Goal: Information Seeking & Learning: Check status

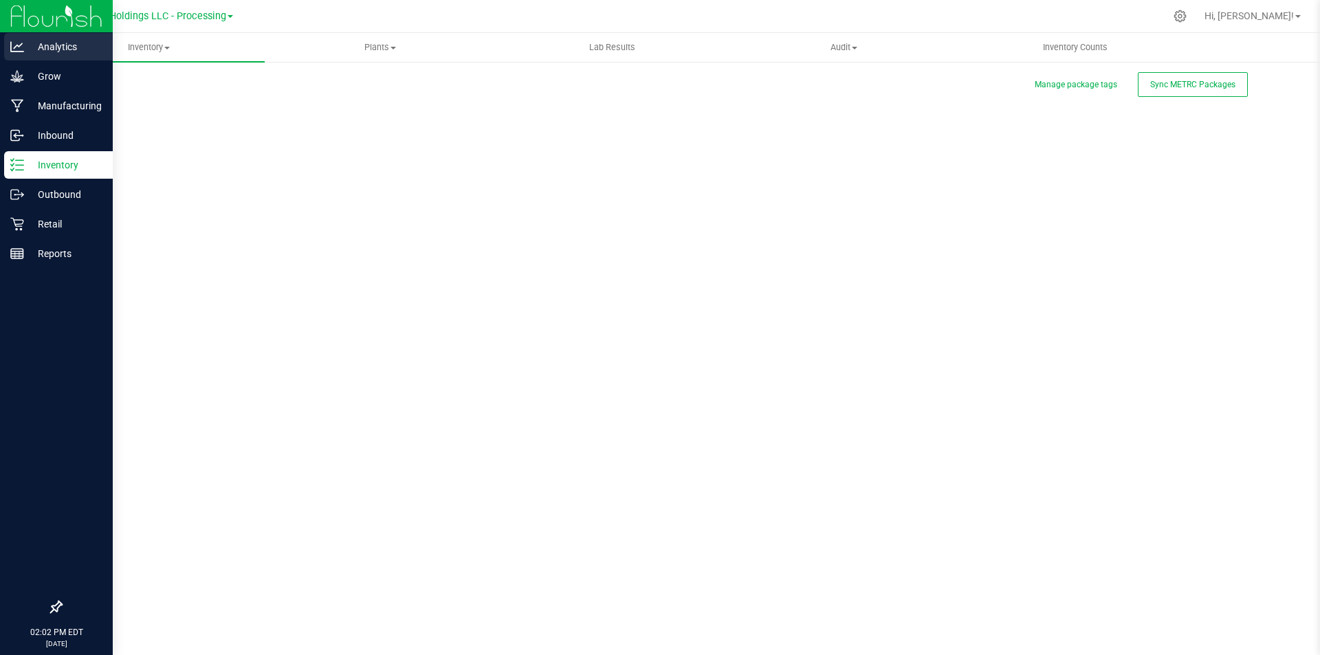
click at [32, 50] on p "Analytics" at bounding box center [65, 46] width 82 height 16
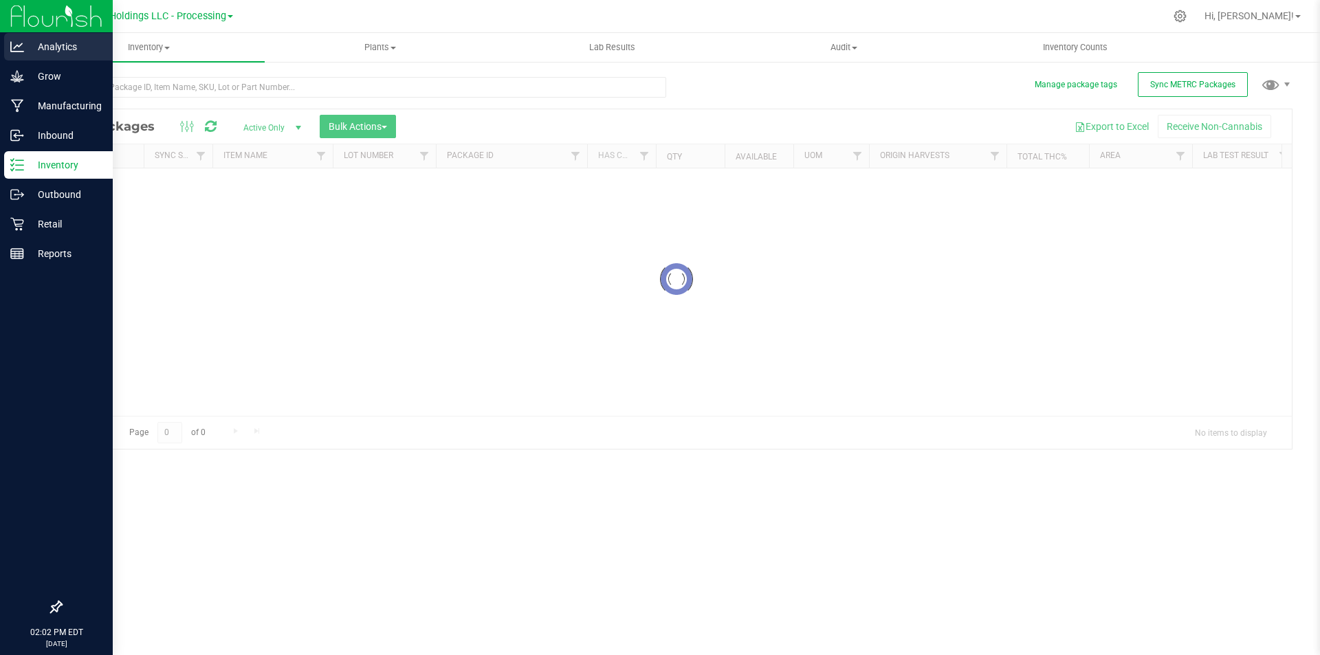
click at [32, 51] on p "Analytics" at bounding box center [65, 46] width 82 height 16
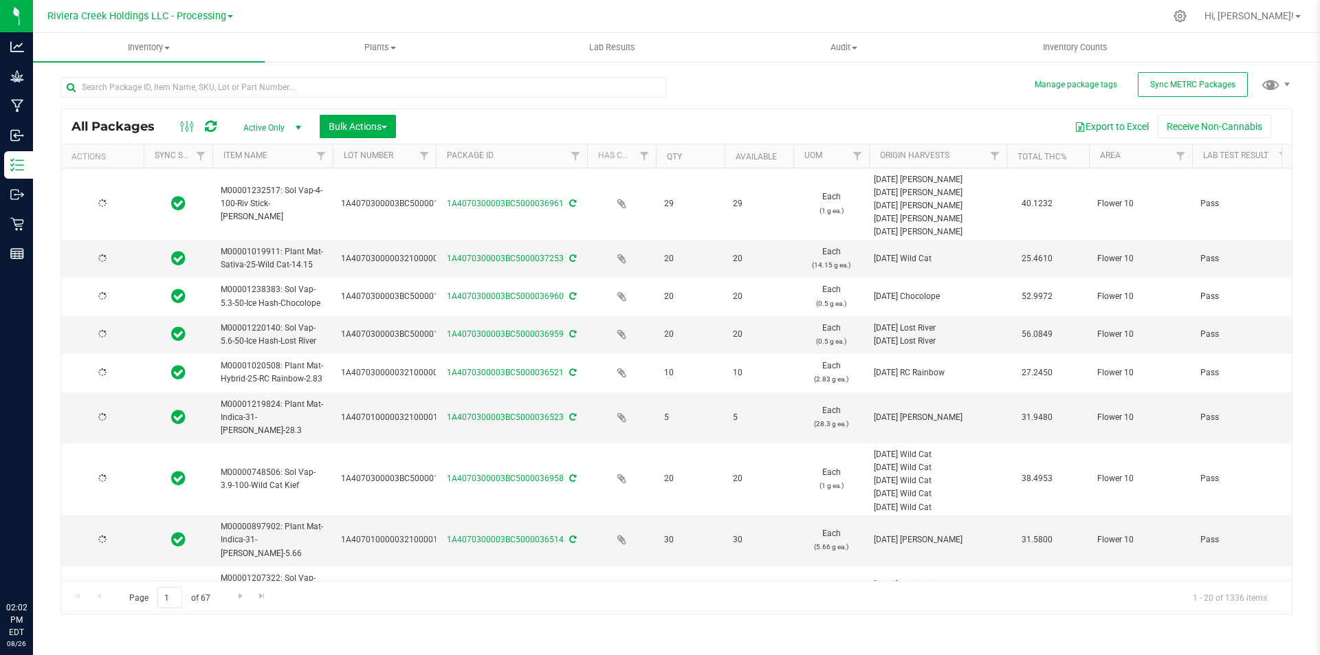
type input "[DATE]"
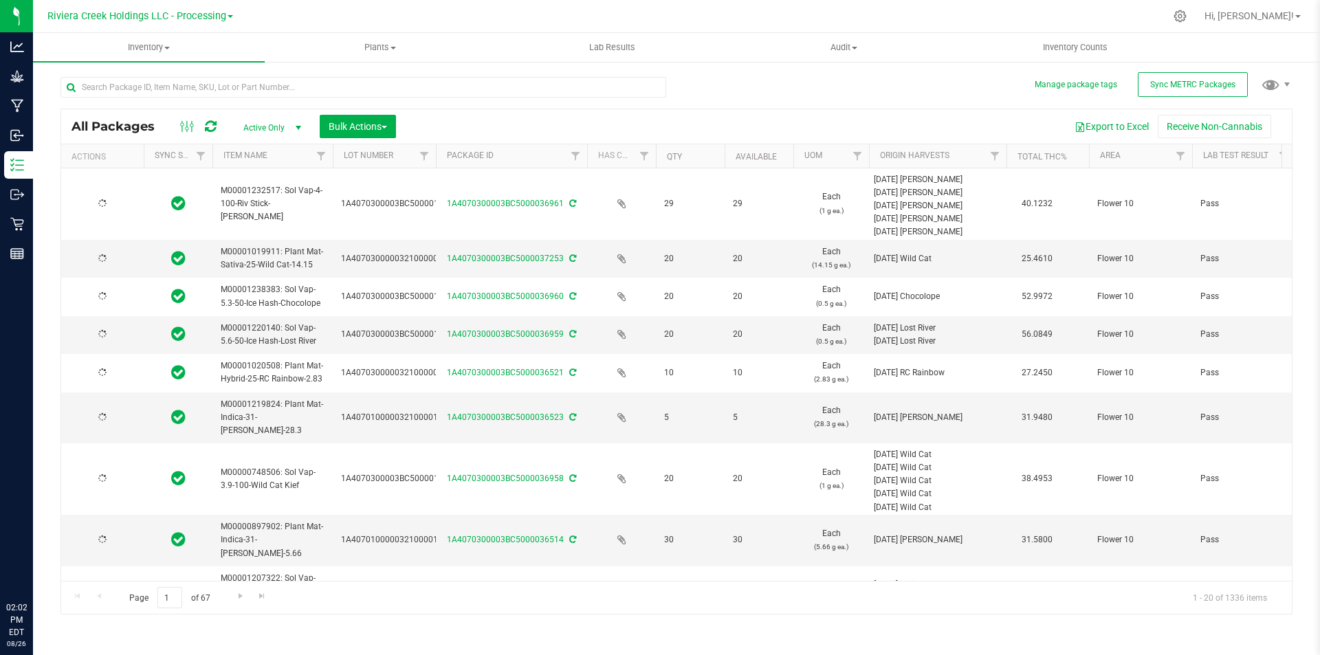
type input "[DATE]"
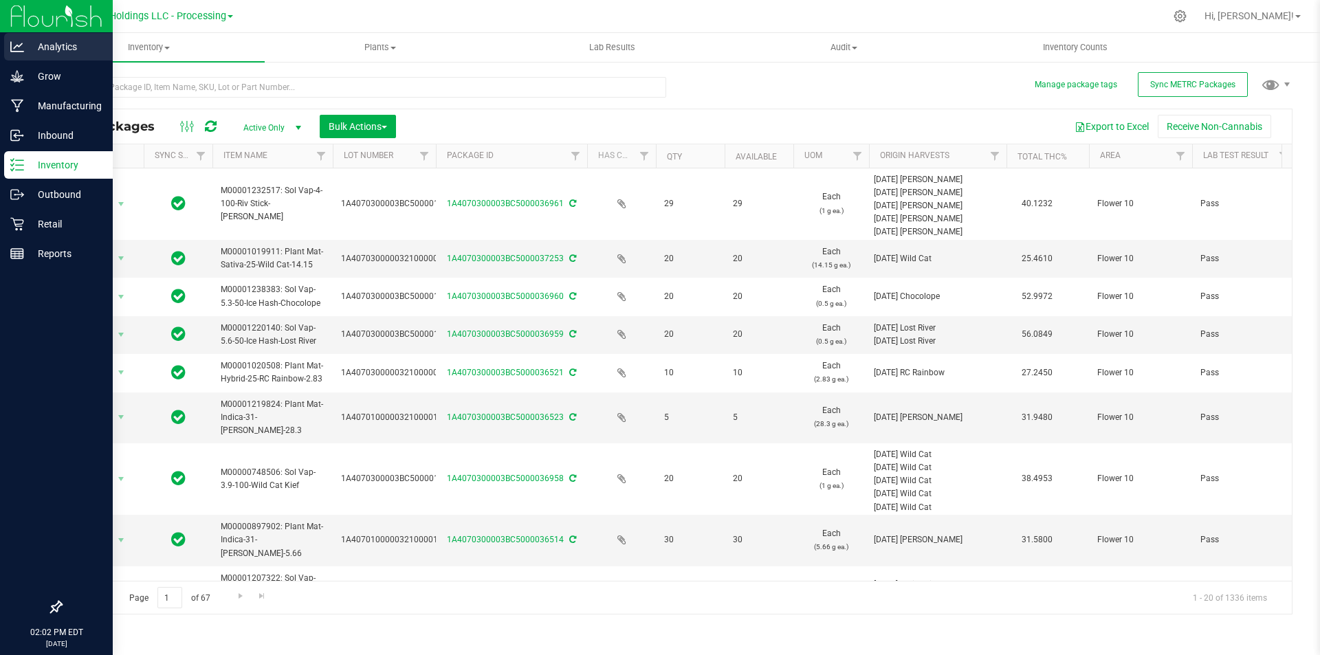
click at [13, 48] on icon at bounding box center [17, 47] width 14 height 14
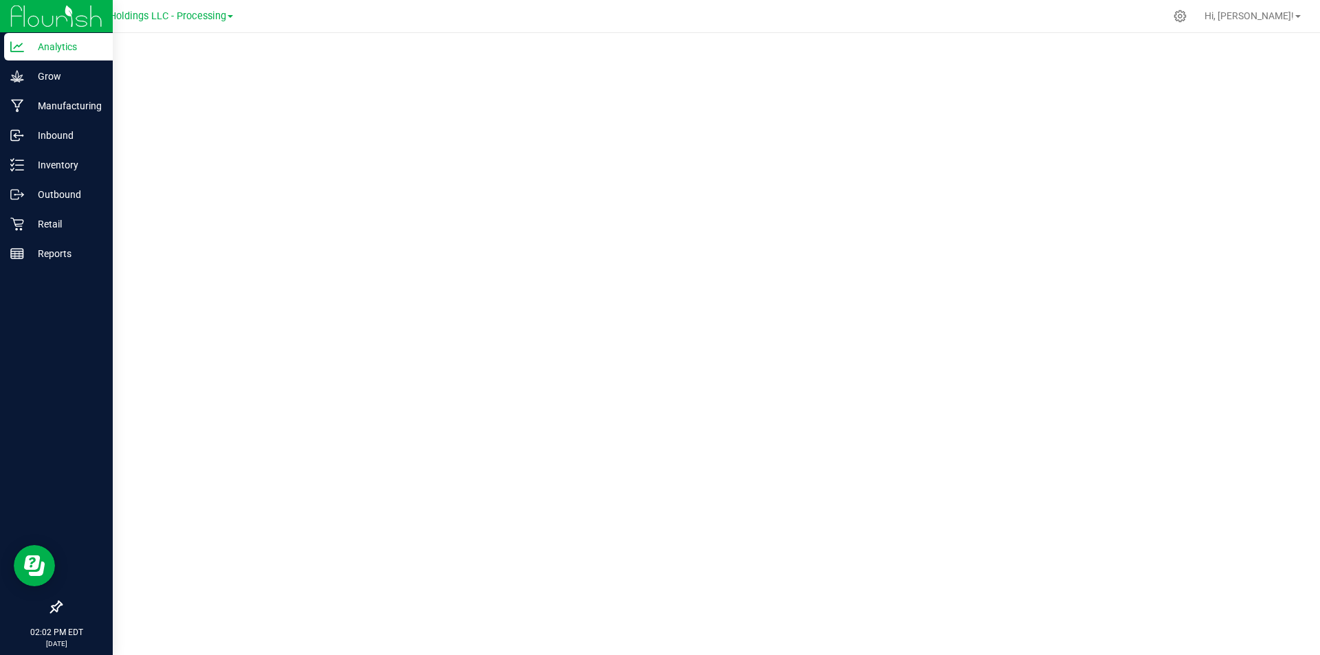
click at [39, 52] on p "Analytics" at bounding box center [65, 46] width 82 height 16
